Goal: Task Accomplishment & Management: Use online tool/utility

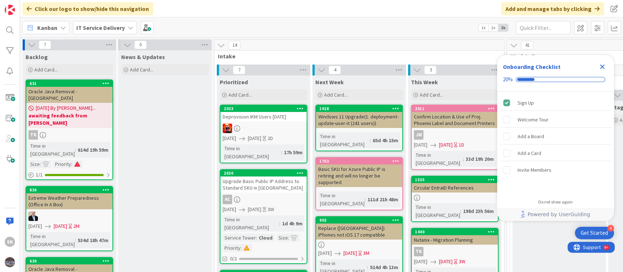
click at [601, 65] on icon "Close Checklist" at bounding box center [602, 66] width 9 height 9
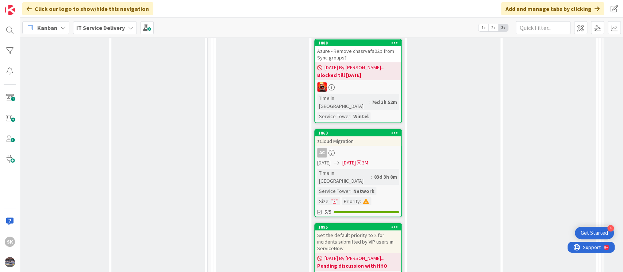
scroll to position [1606, 297]
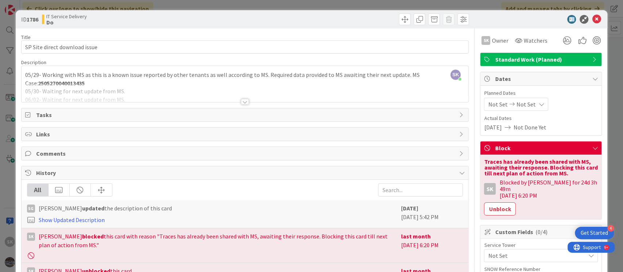
click at [241, 103] on div at bounding box center [245, 102] width 8 height 6
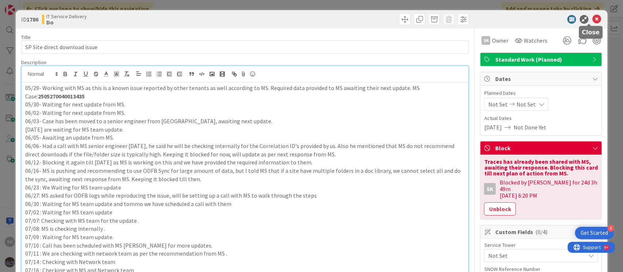
click at [592, 19] on icon at bounding box center [596, 19] width 9 height 9
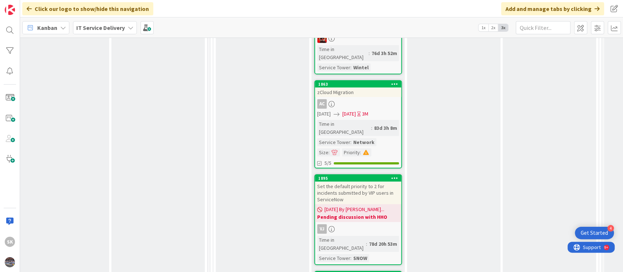
scroll to position [1606, 316]
